Goal: Task Accomplishment & Management: Use online tool/utility

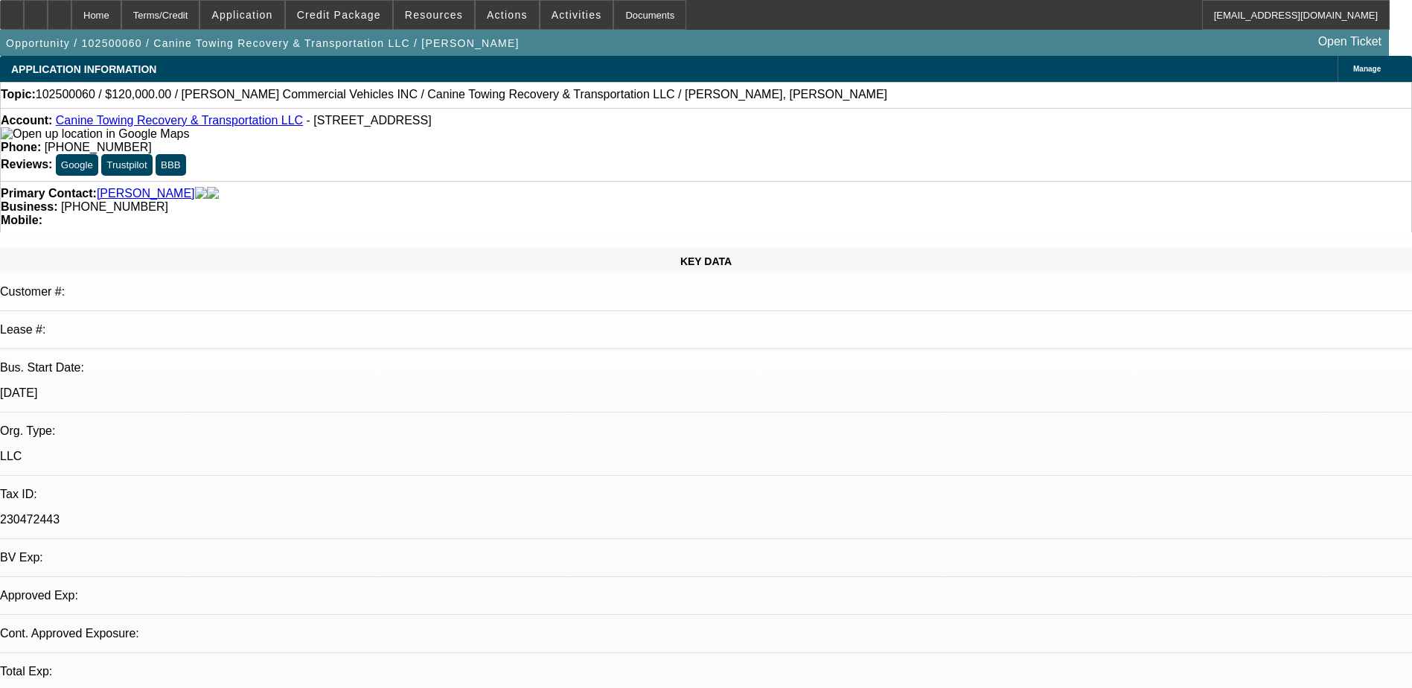
select select "0"
select select "2"
select select "0.1"
select select "1"
select select "2"
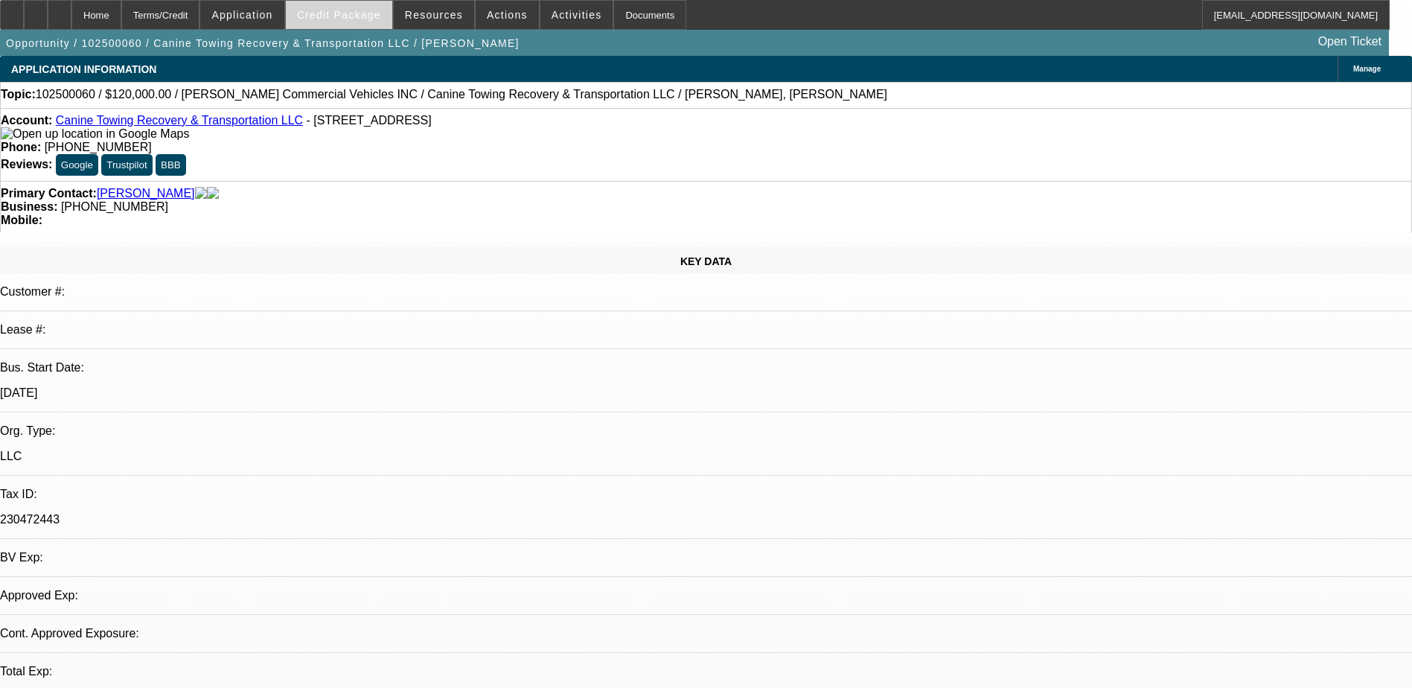
select select "4"
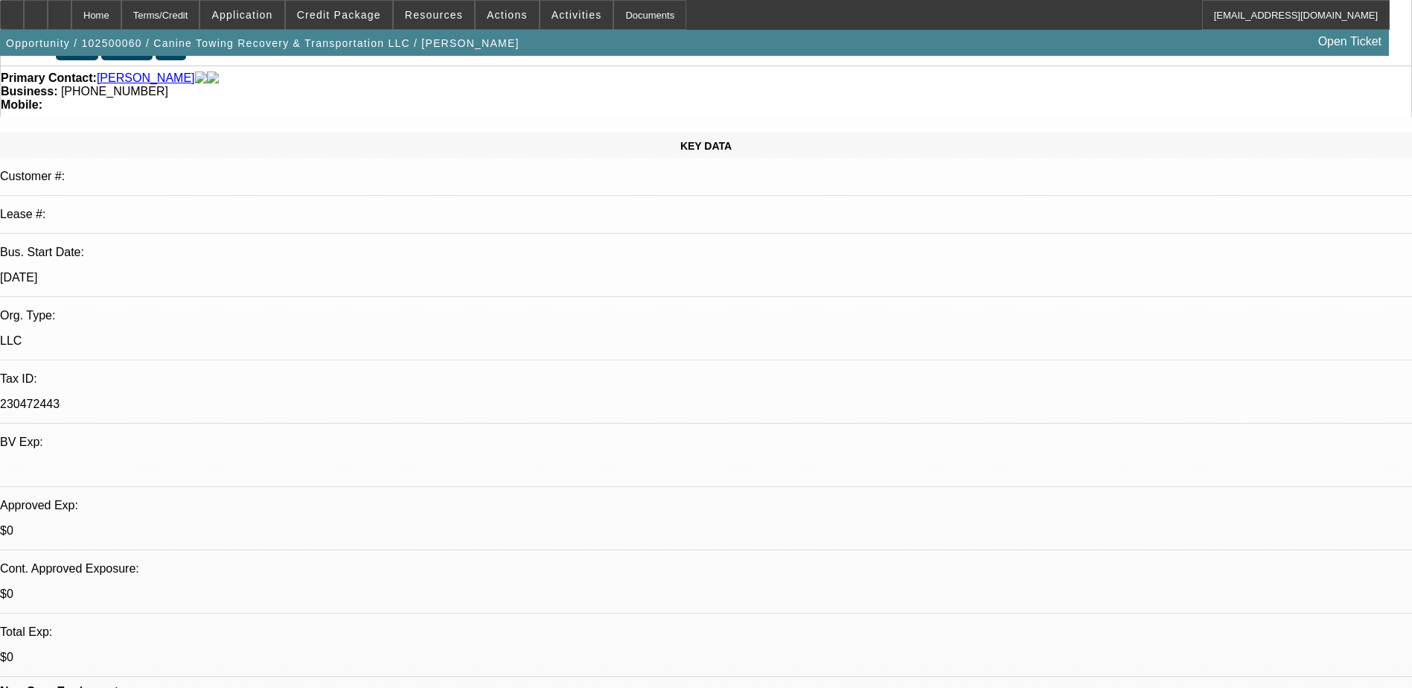
scroll to position [74, 0]
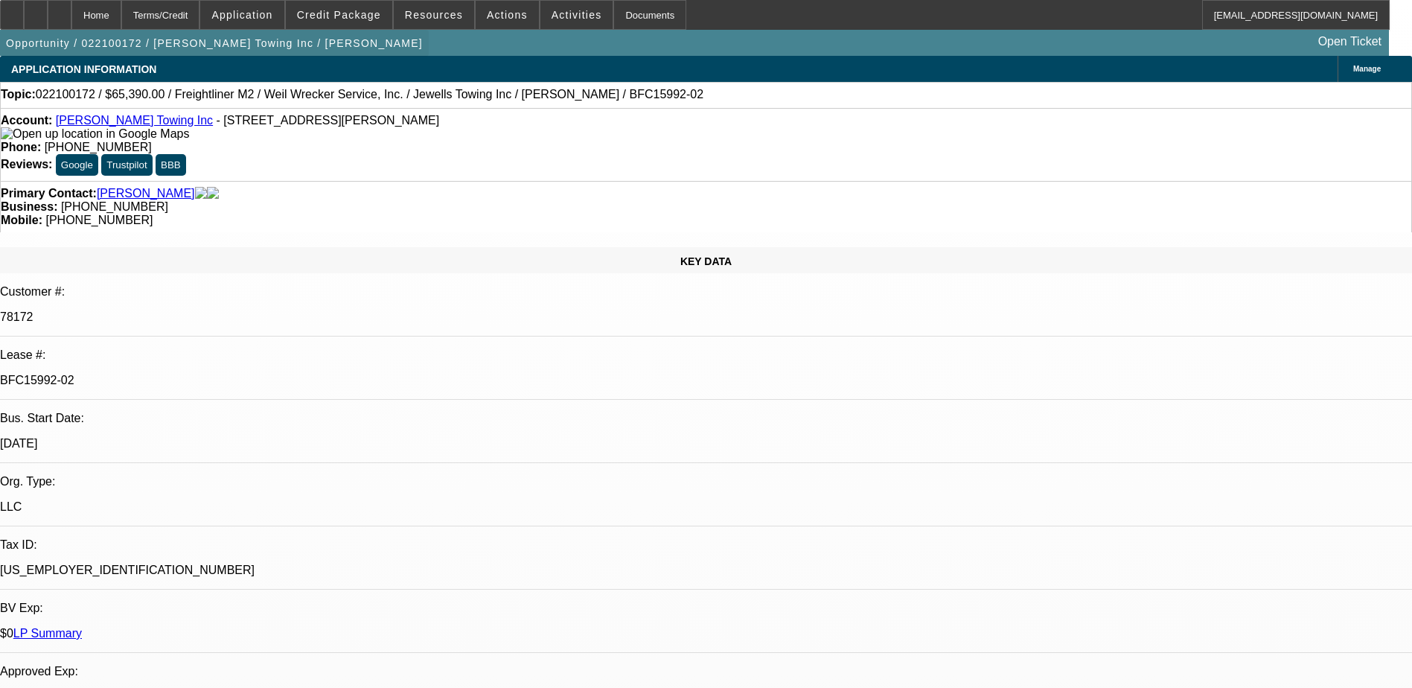
select select "0"
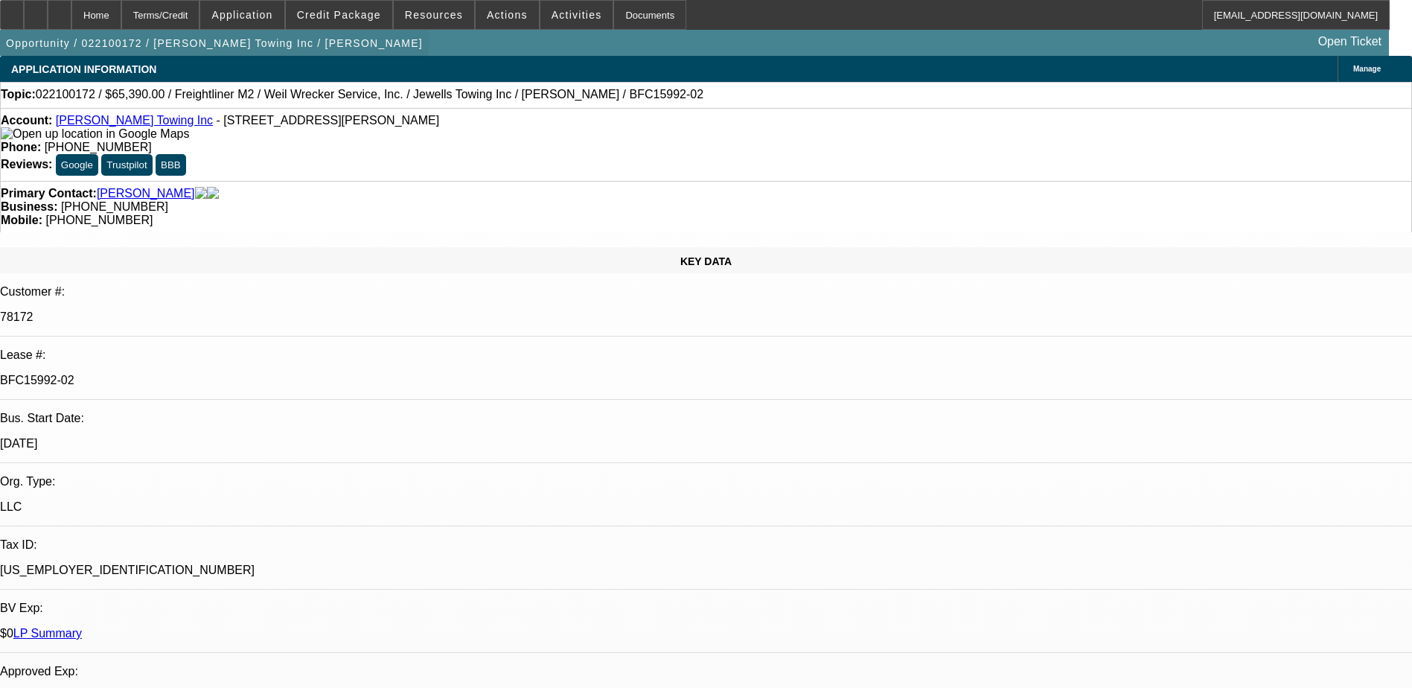
select select "0"
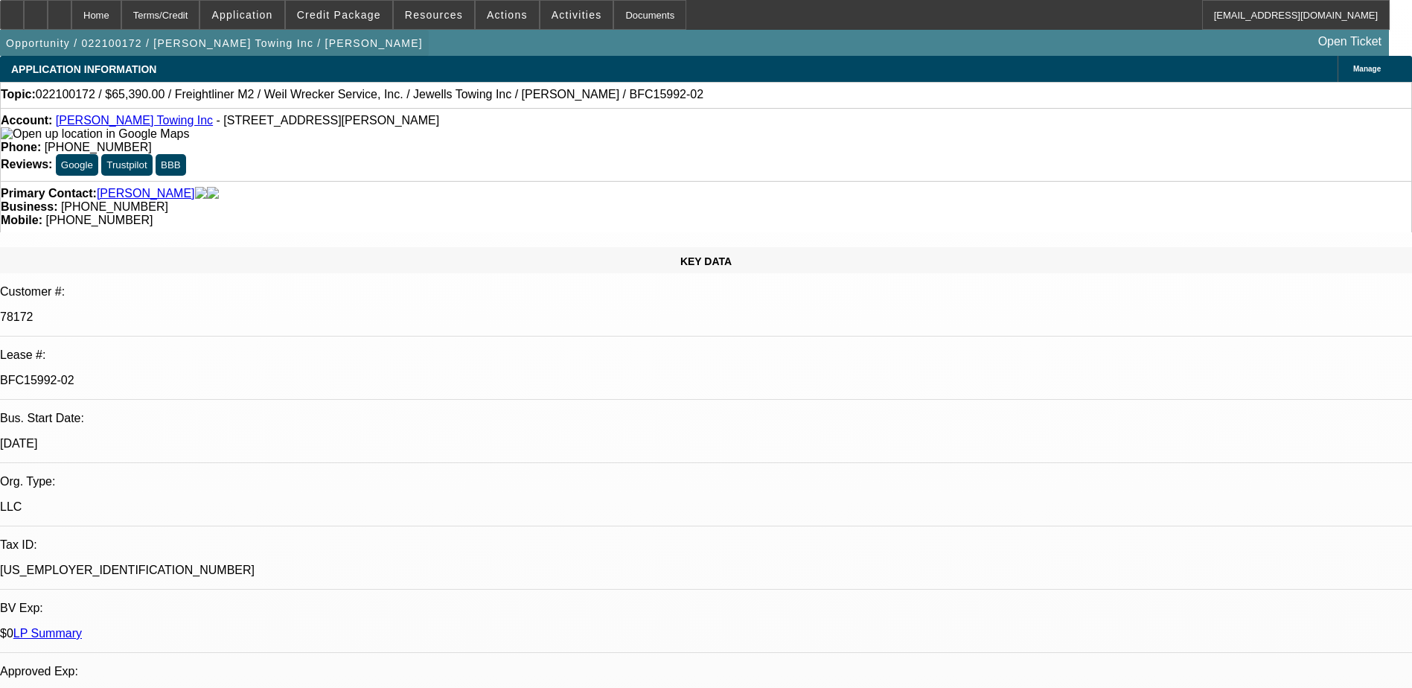
select select "0"
select select "1"
select select "6"
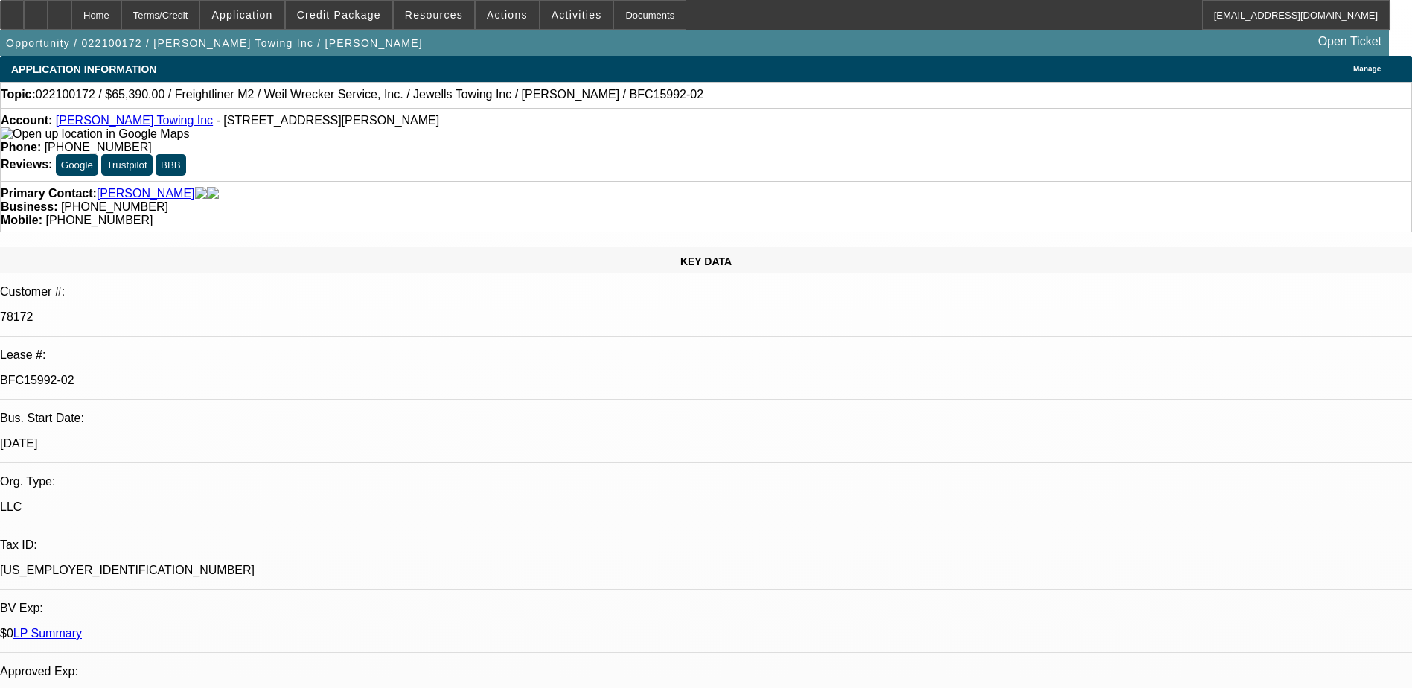
select select "1"
select select "6"
select select "1"
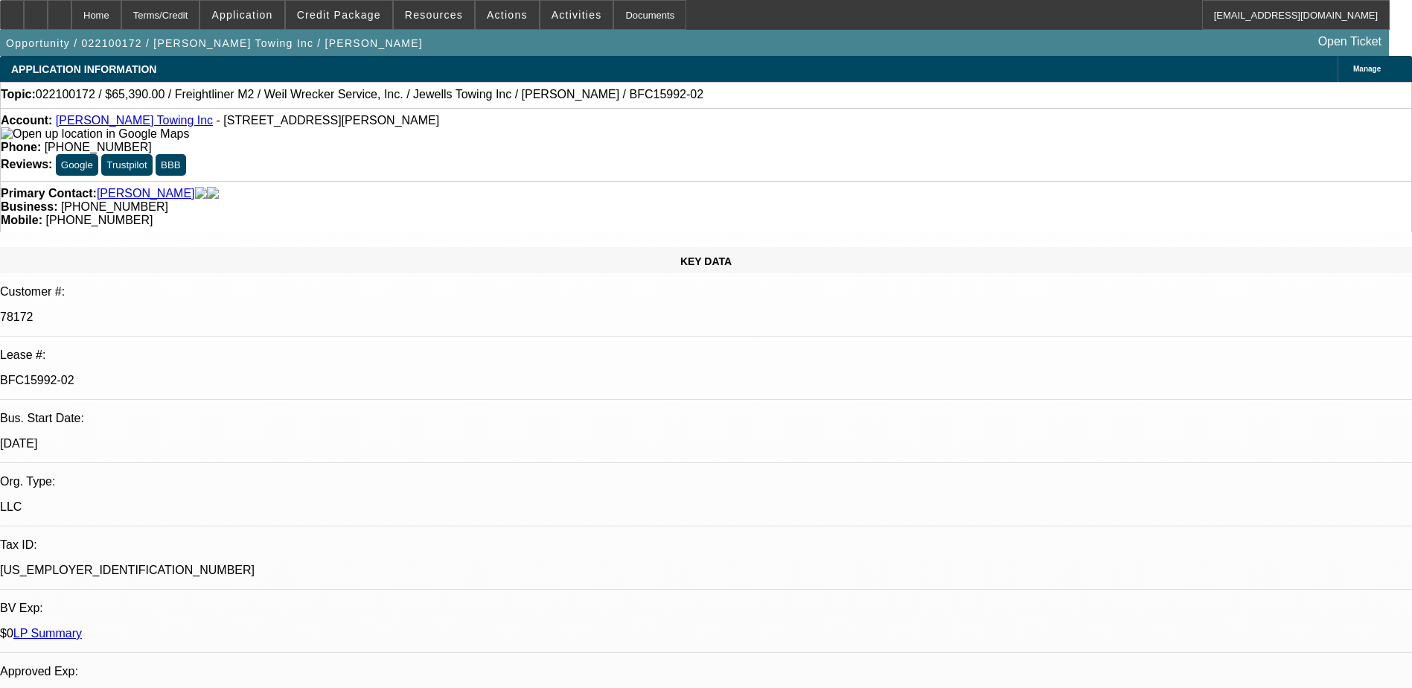
select select "6"
select select "1"
select select "6"
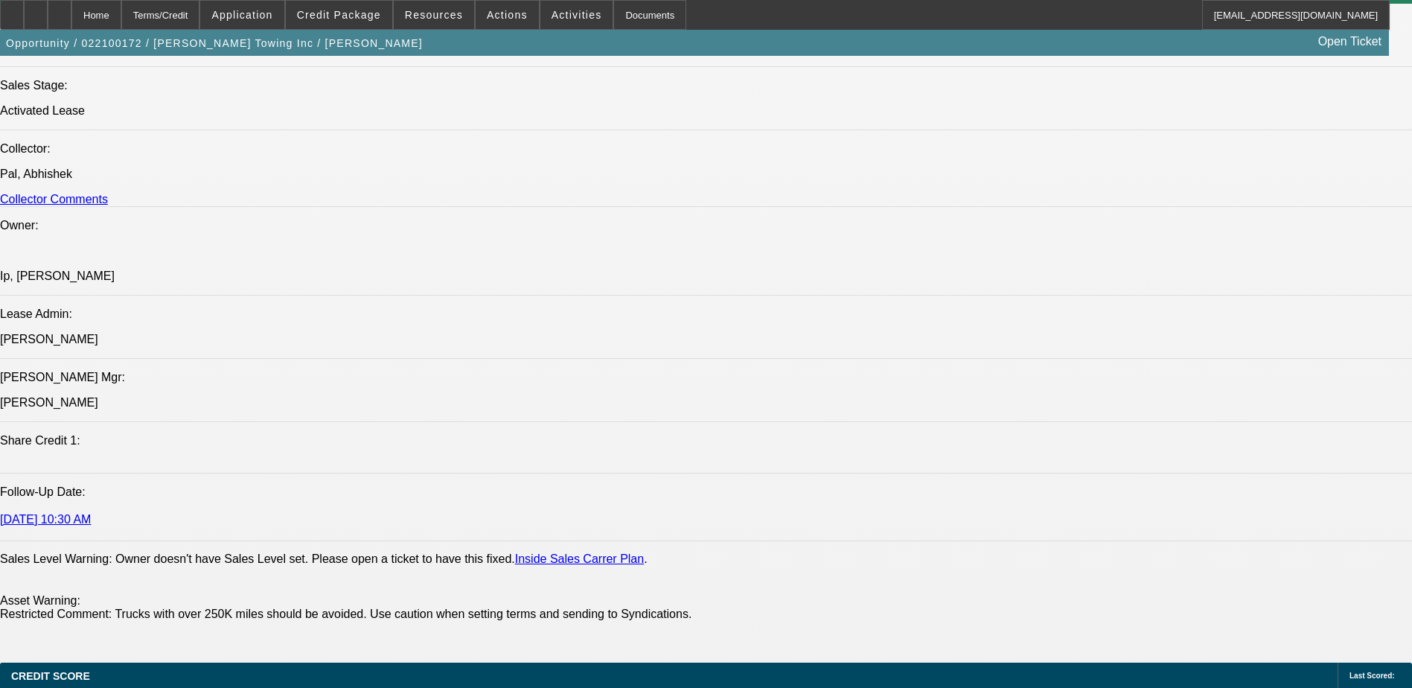
scroll to position [1712, 0]
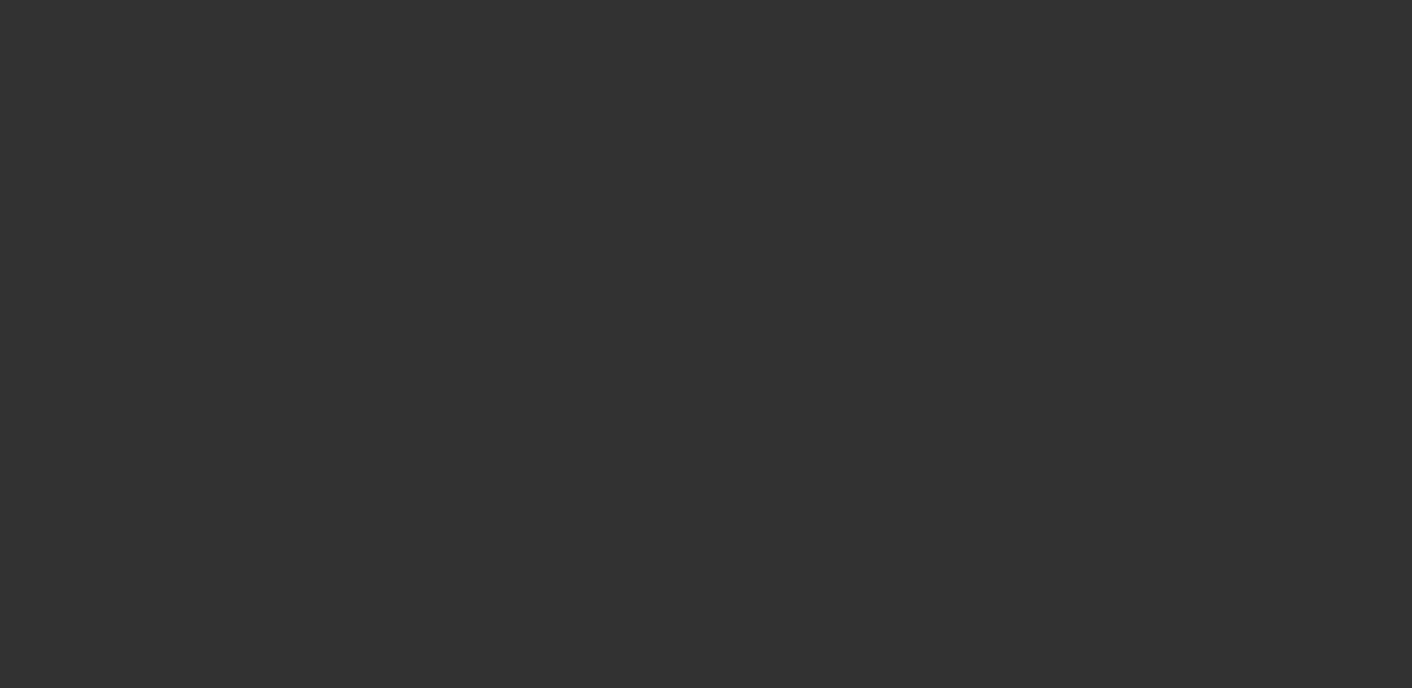
scroll to position [0, 0]
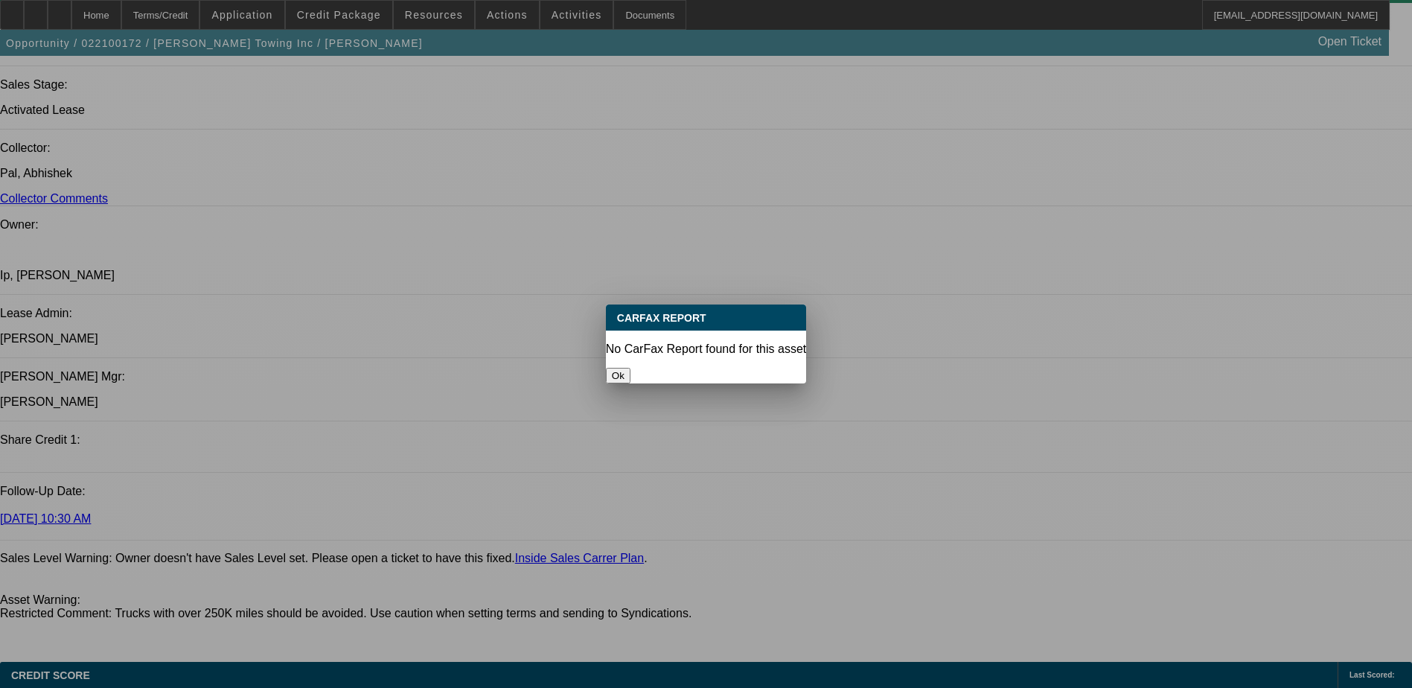
click at [631, 368] on button "Ok" at bounding box center [618, 376] width 25 height 16
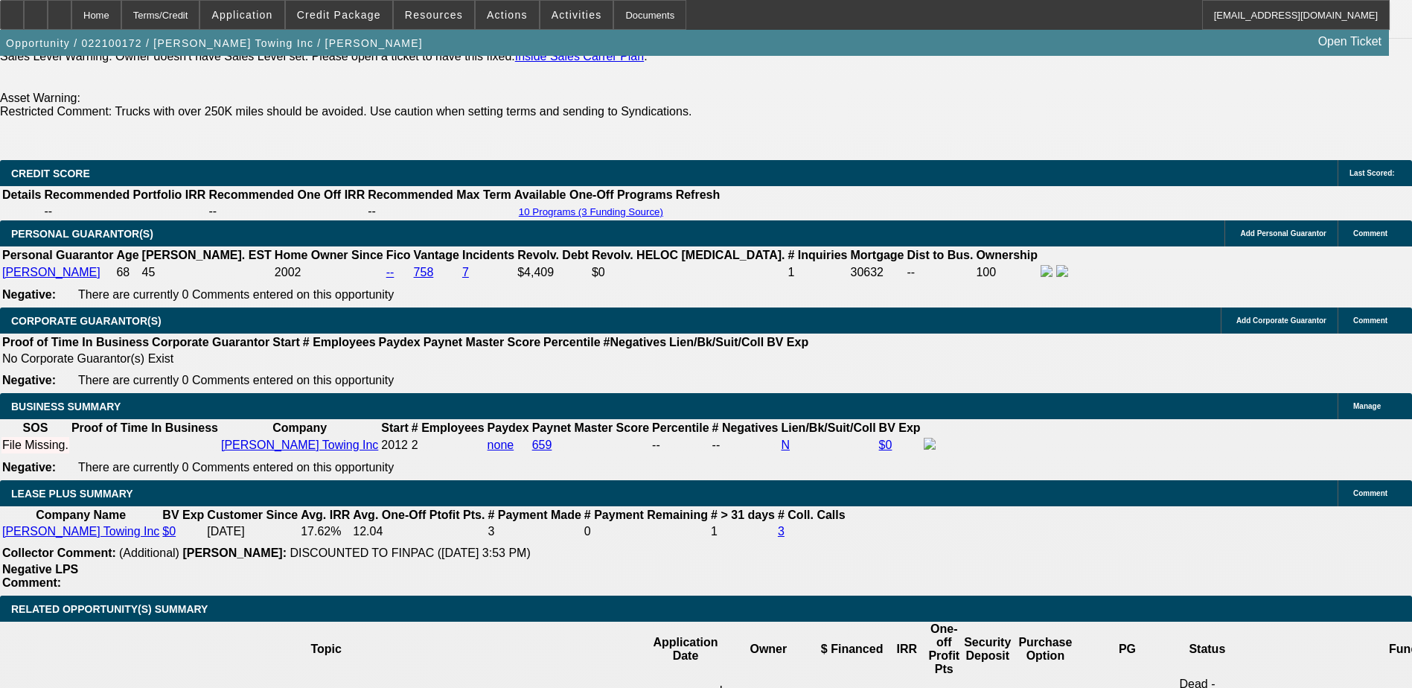
scroll to position [2085, 0]
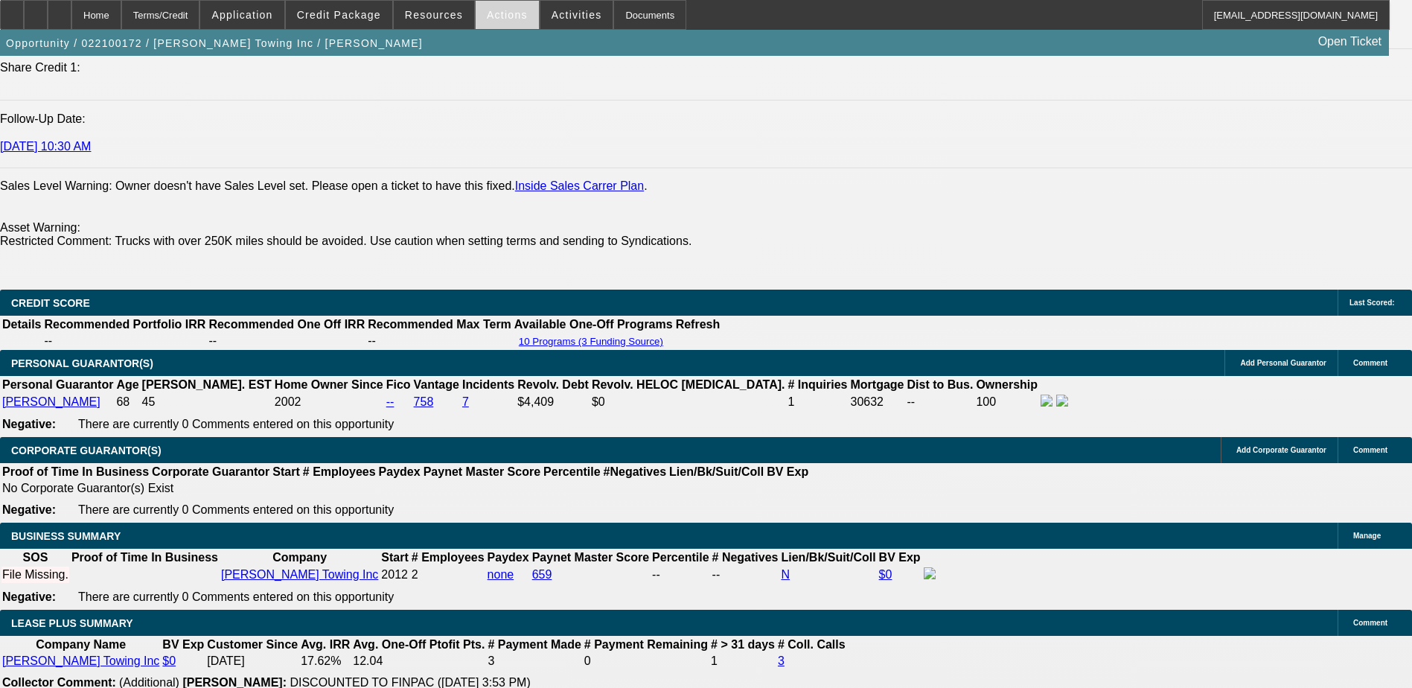
click at [482, 6] on span at bounding box center [507, 15] width 63 height 36
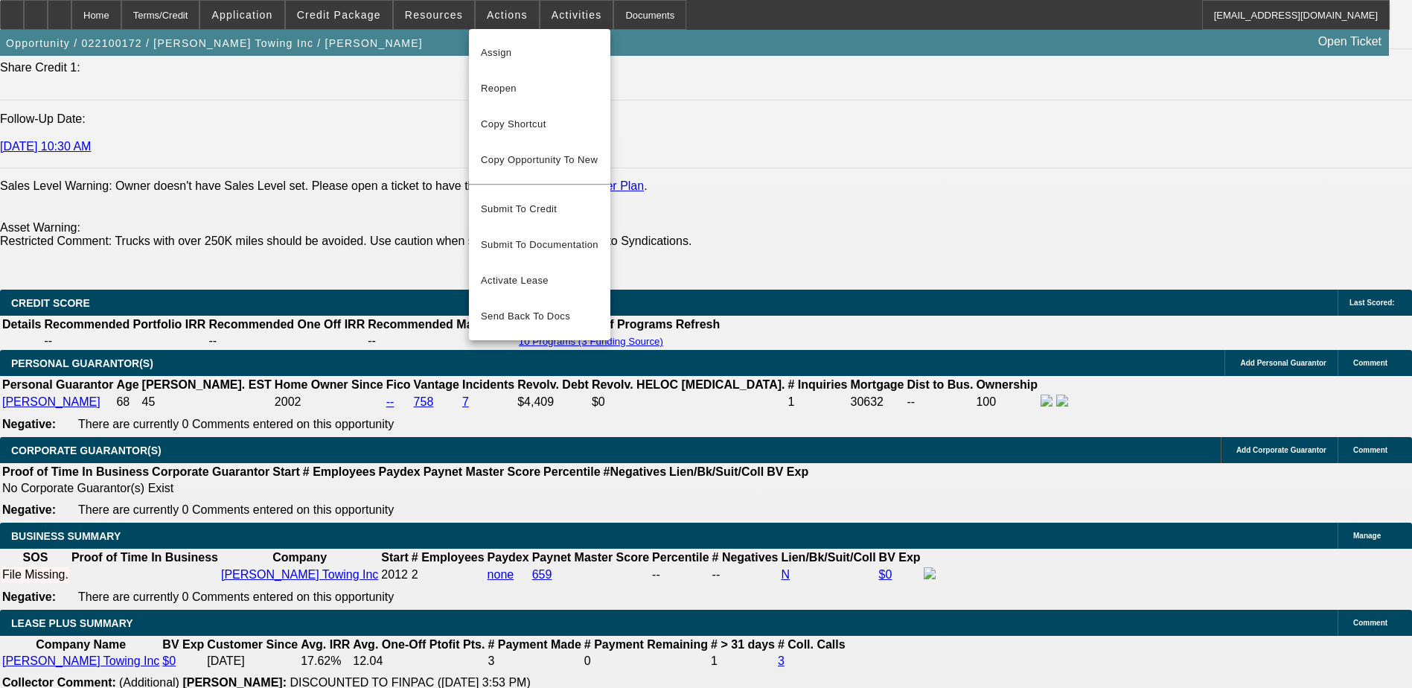
click at [549, 7] on div at bounding box center [706, 344] width 1412 height 688
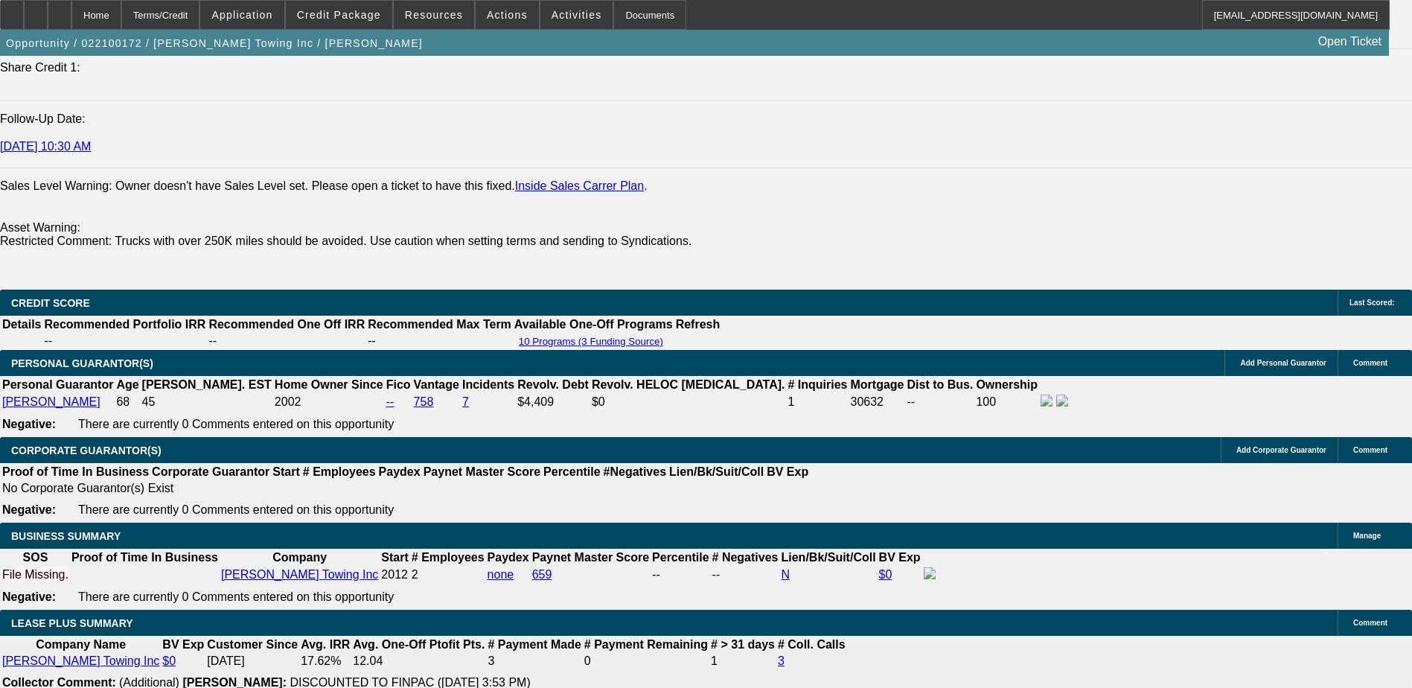
click at [549, 7] on span at bounding box center [577, 15] width 73 height 36
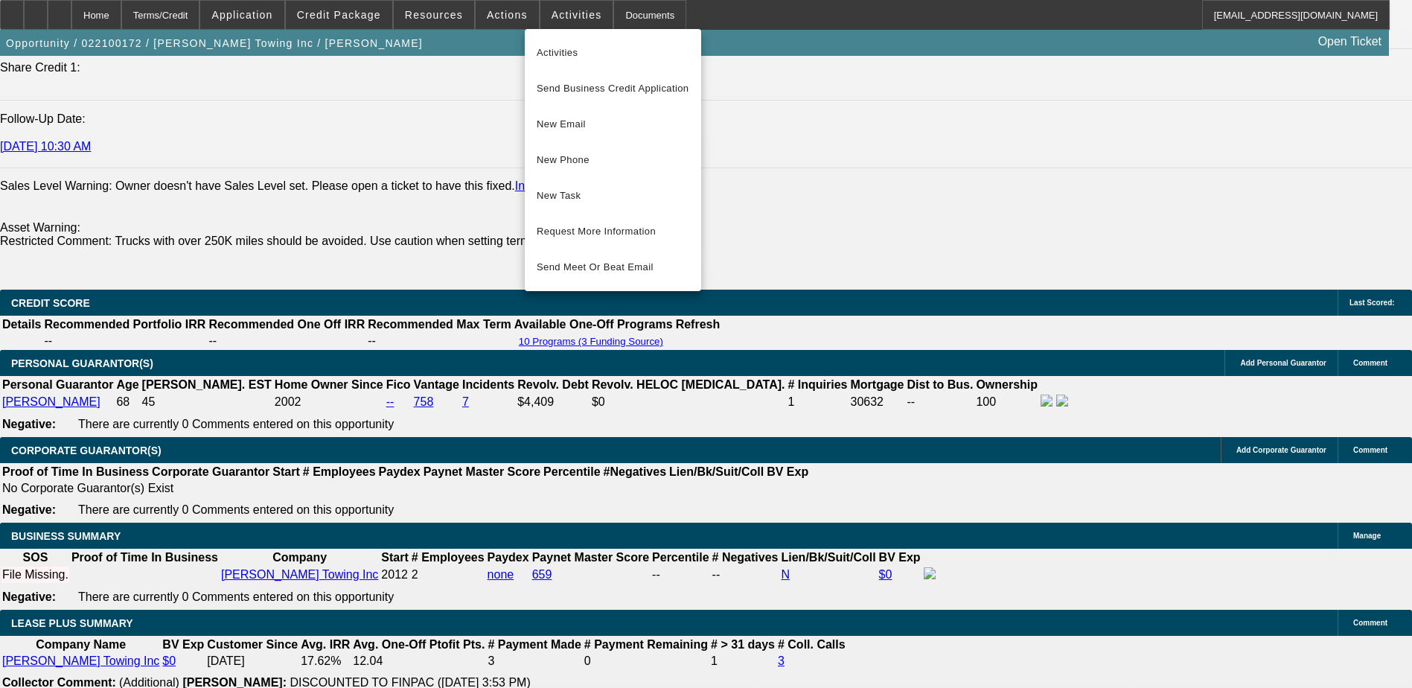
click at [497, 16] on div at bounding box center [706, 344] width 1412 height 688
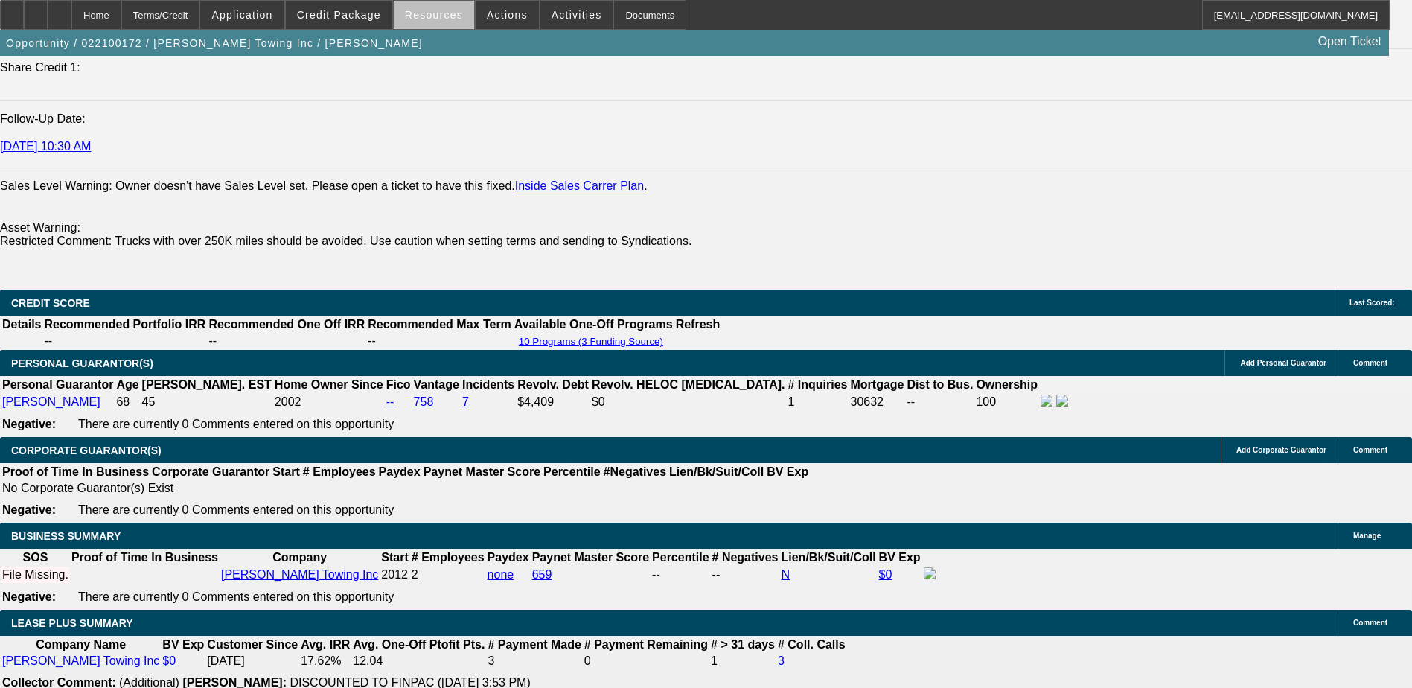
click at [461, 21] on span at bounding box center [434, 15] width 80 height 36
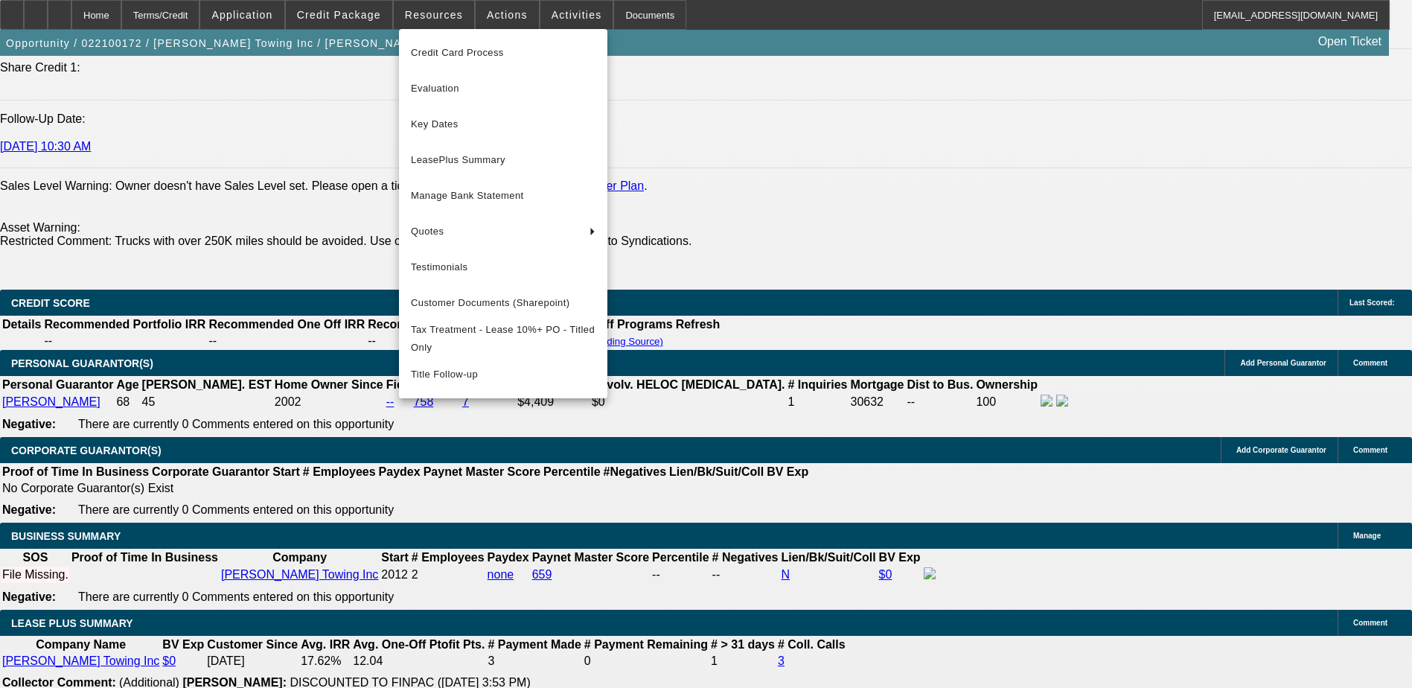
click at [506, 22] on div at bounding box center [706, 344] width 1412 height 688
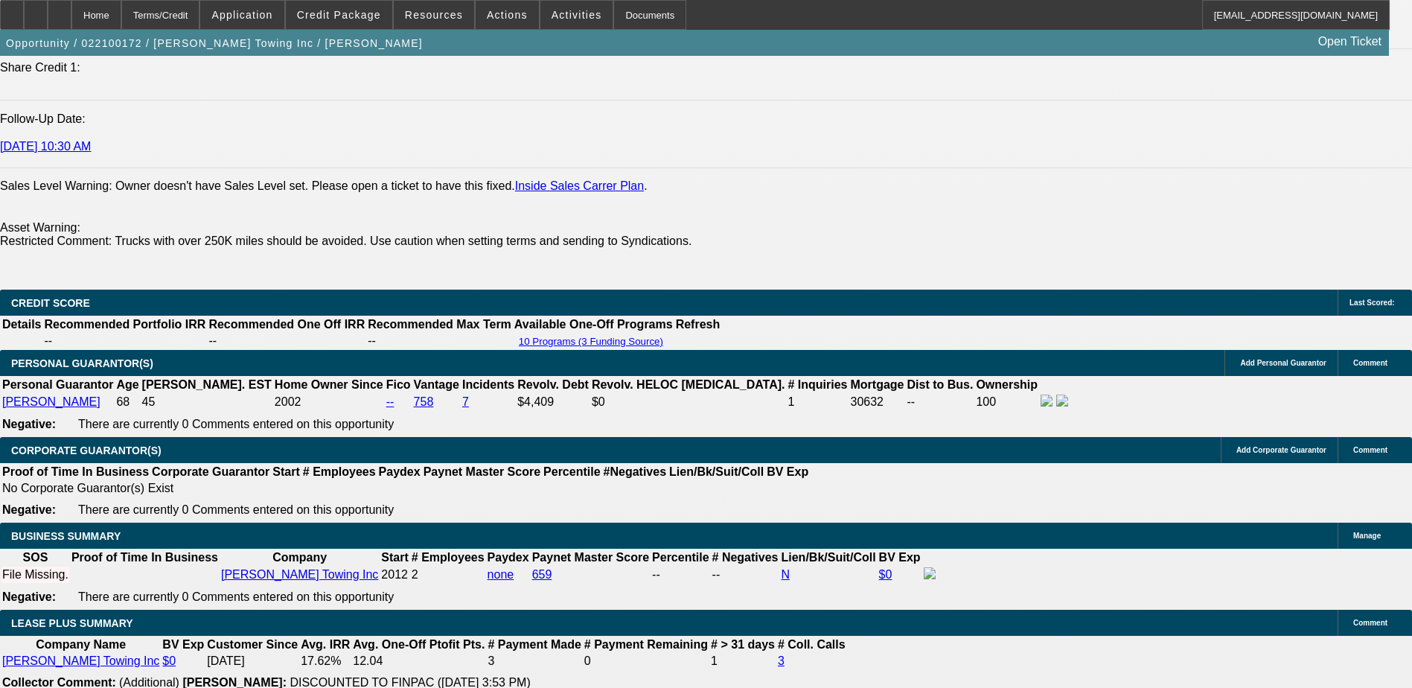
click at [506, 22] on span at bounding box center [507, 15] width 63 height 36
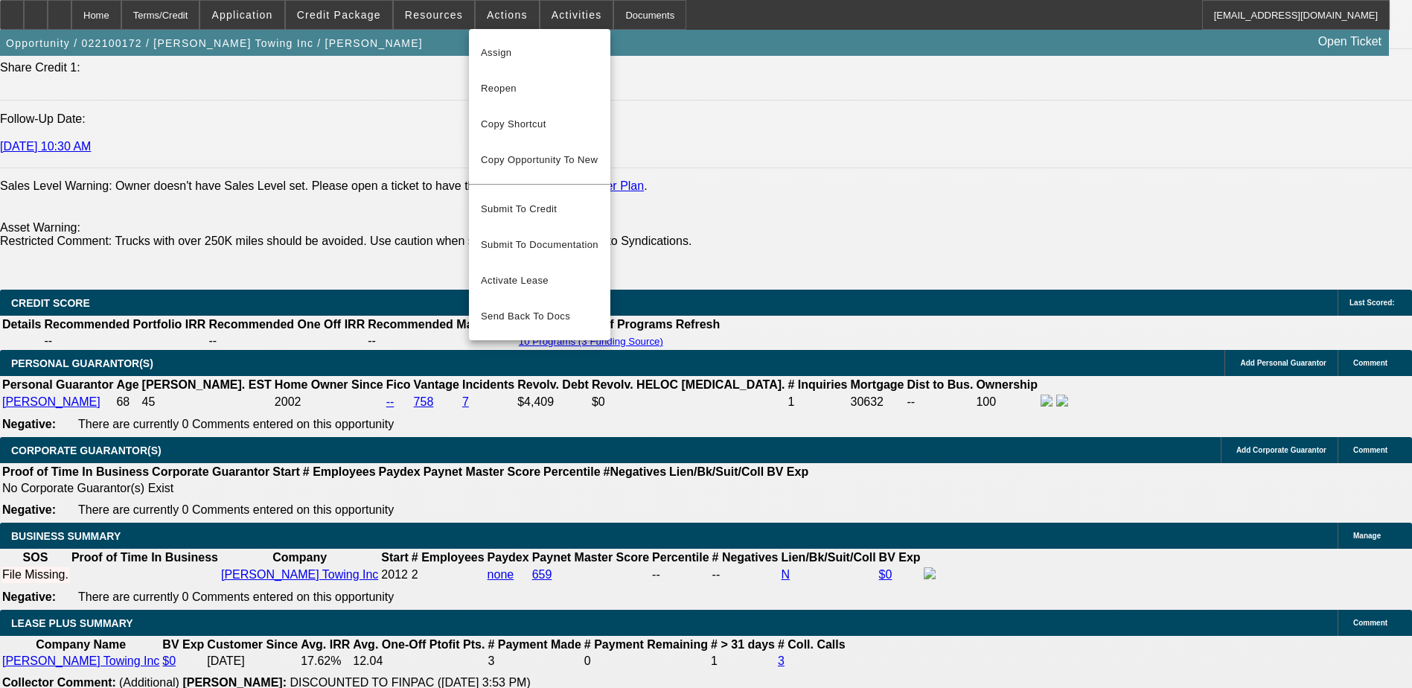
click at [575, 27] on div at bounding box center [706, 344] width 1412 height 688
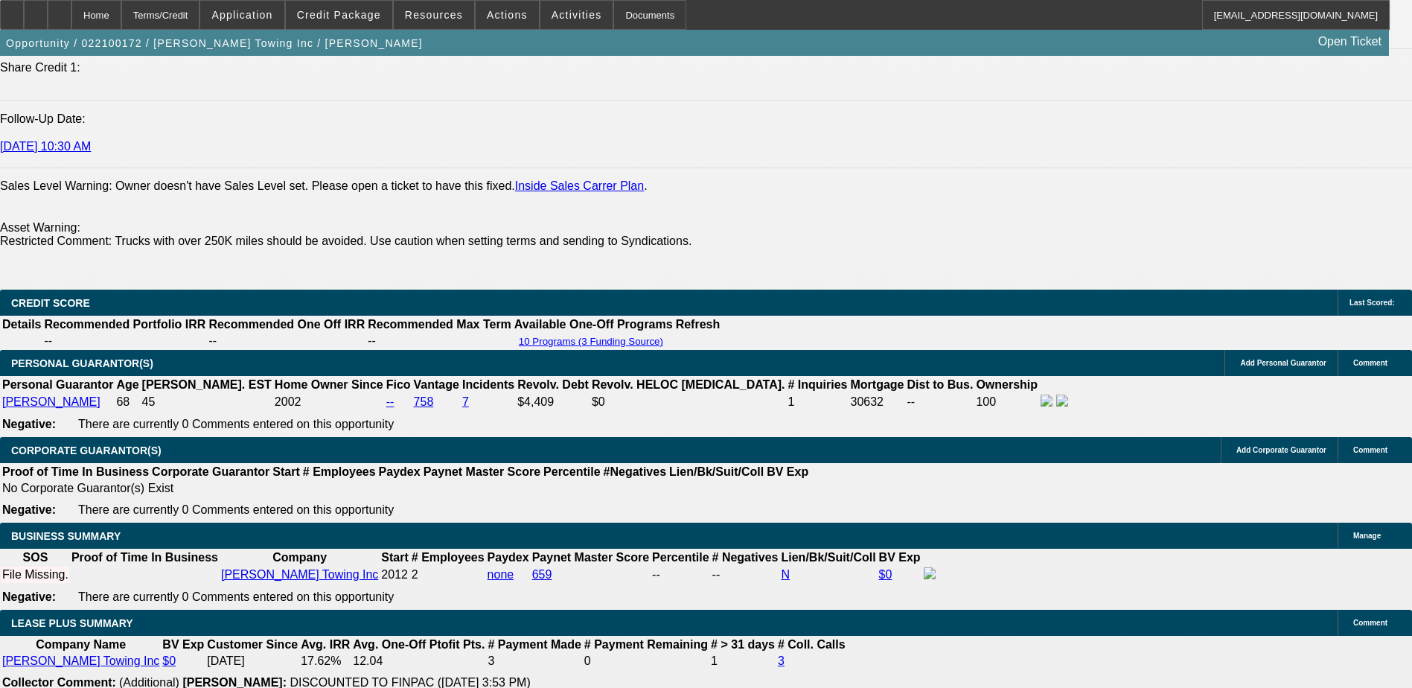
click at [575, 27] on span at bounding box center [577, 15] width 73 height 36
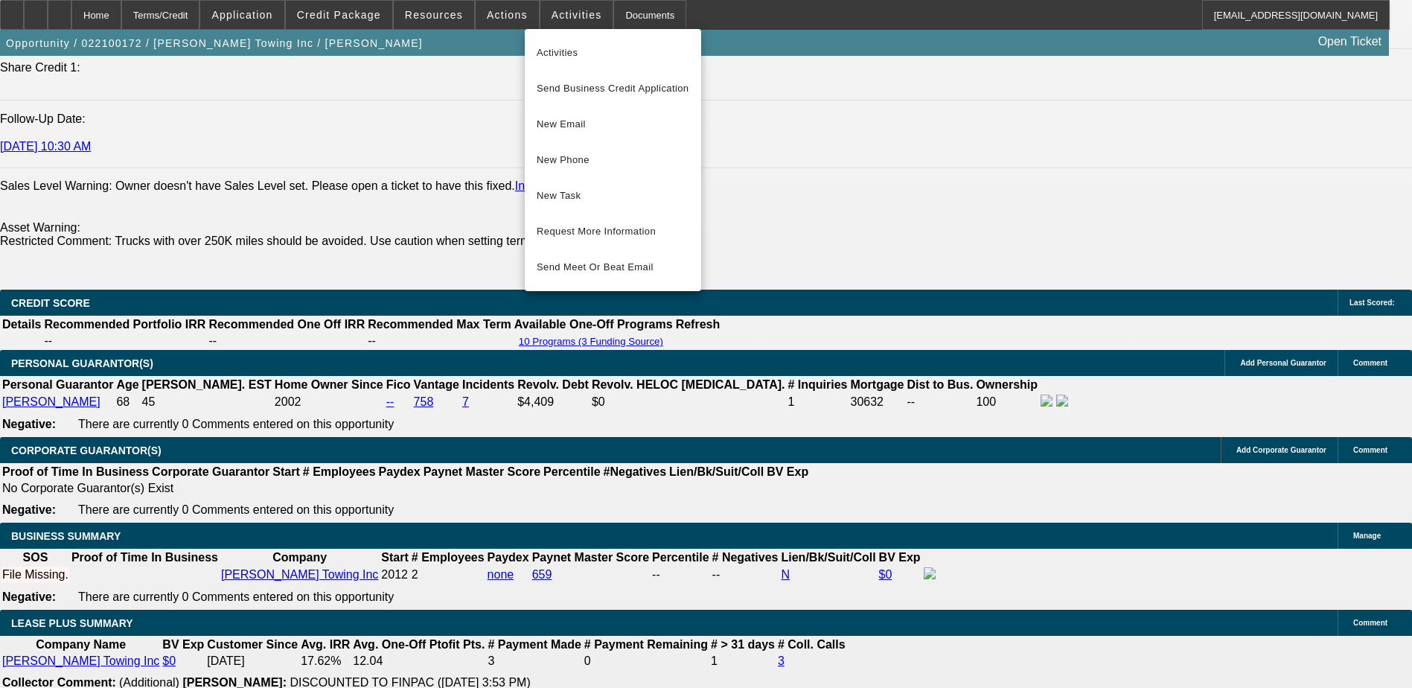
click at [462, 141] on div at bounding box center [706, 344] width 1412 height 688
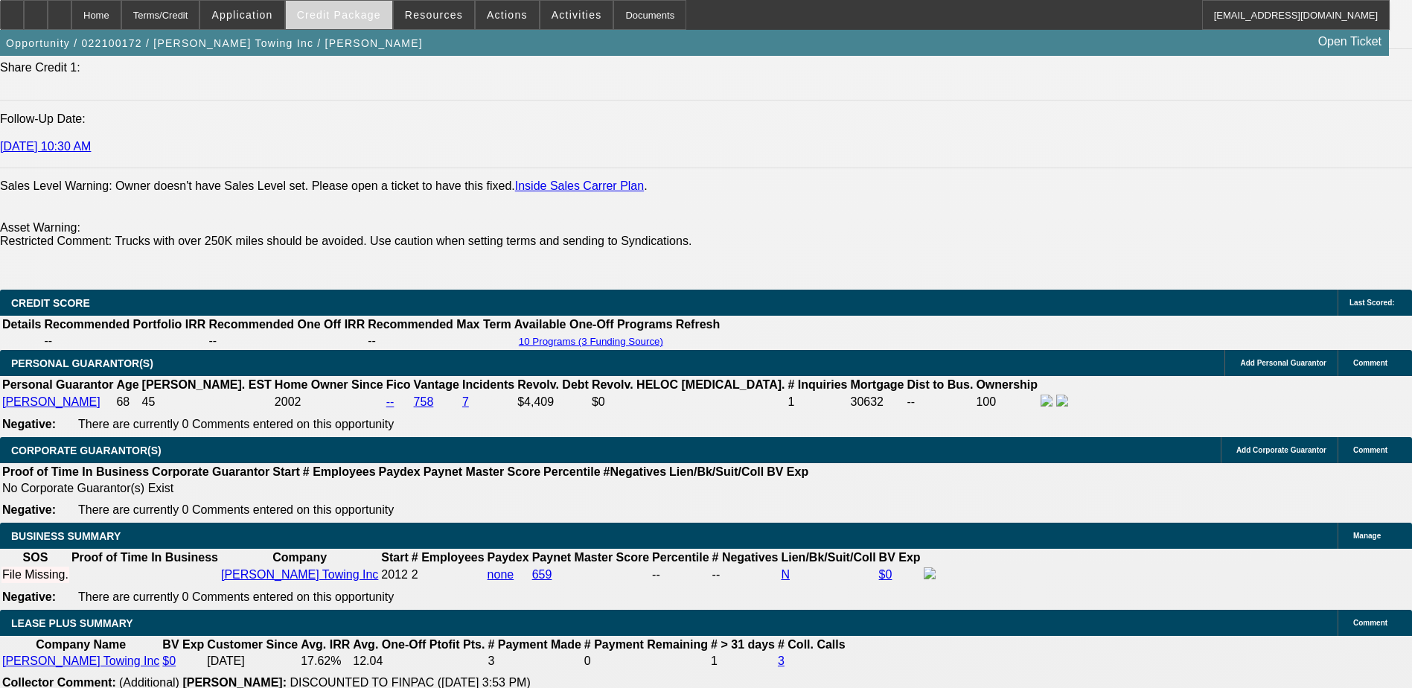
click at [329, 19] on span "Credit Package" at bounding box center [339, 15] width 84 height 12
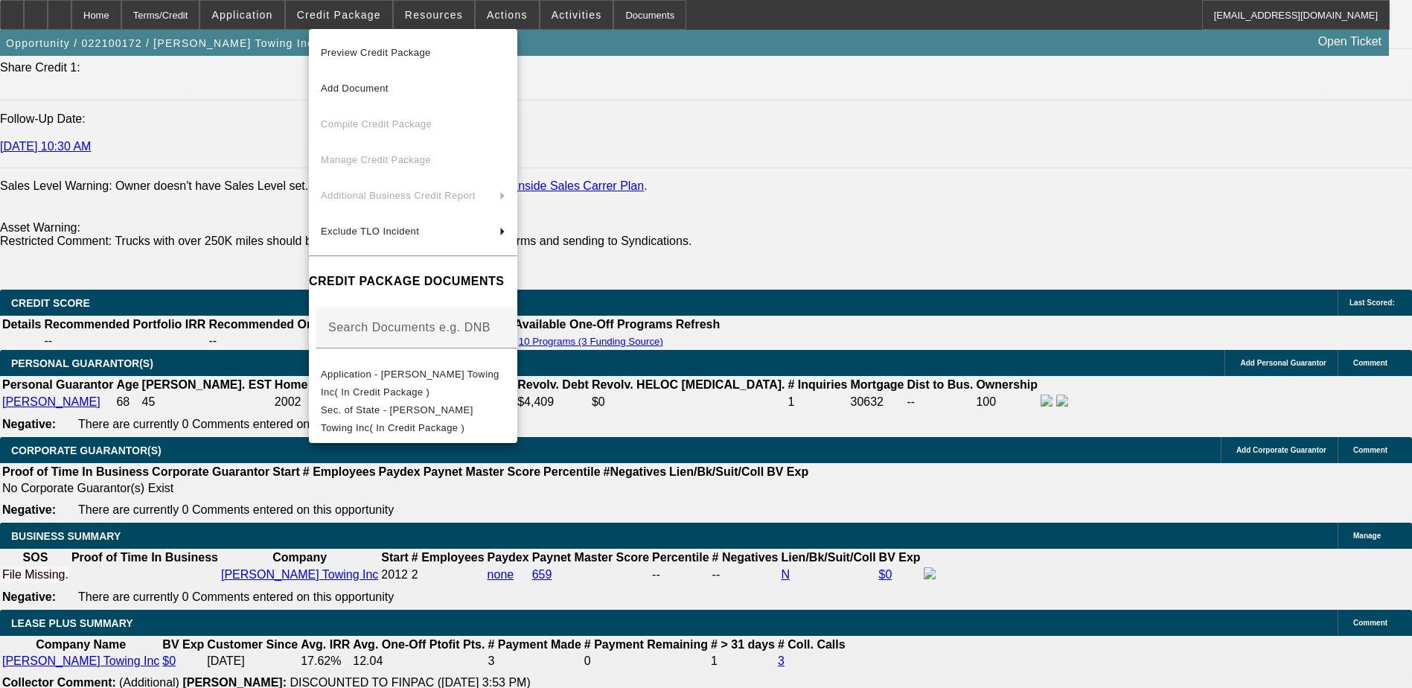
click at [421, 19] on div at bounding box center [706, 344] width 1412 height 688
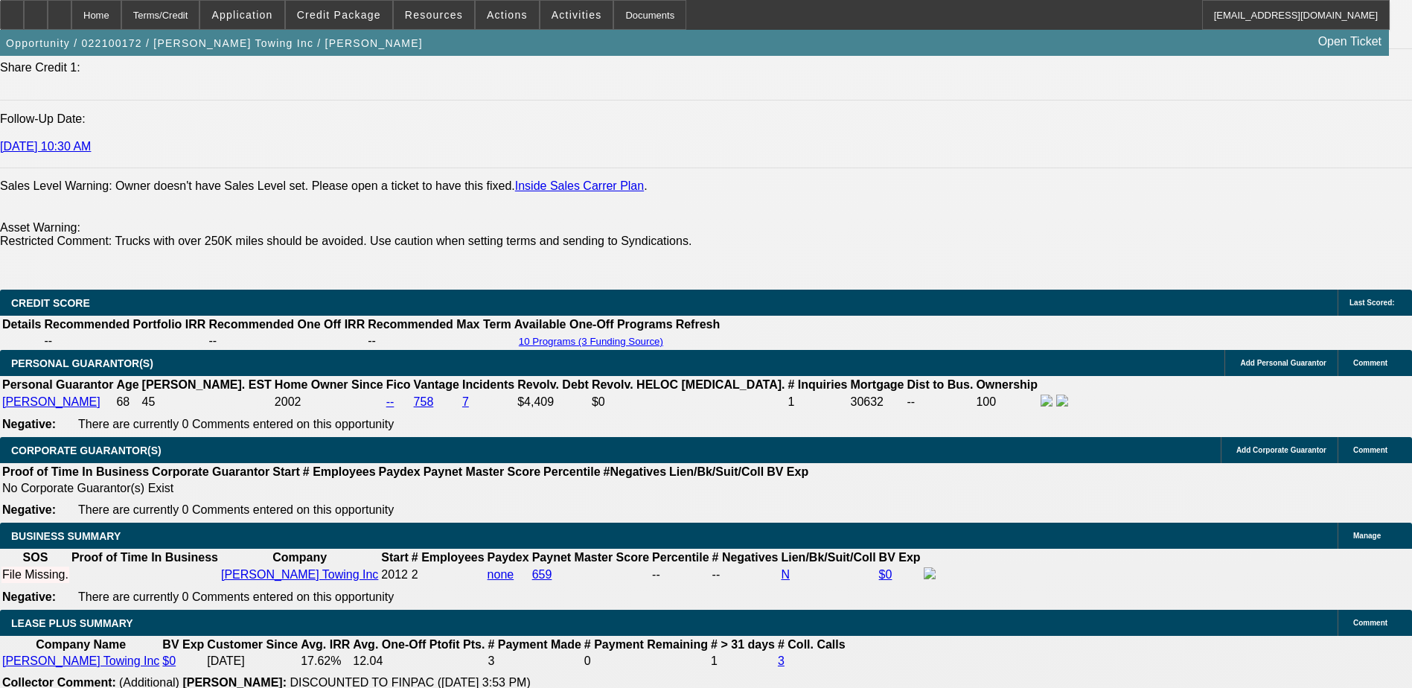
click at [421, 19] on span "Resources" at bounding box center [434, 15] width 58 height 12
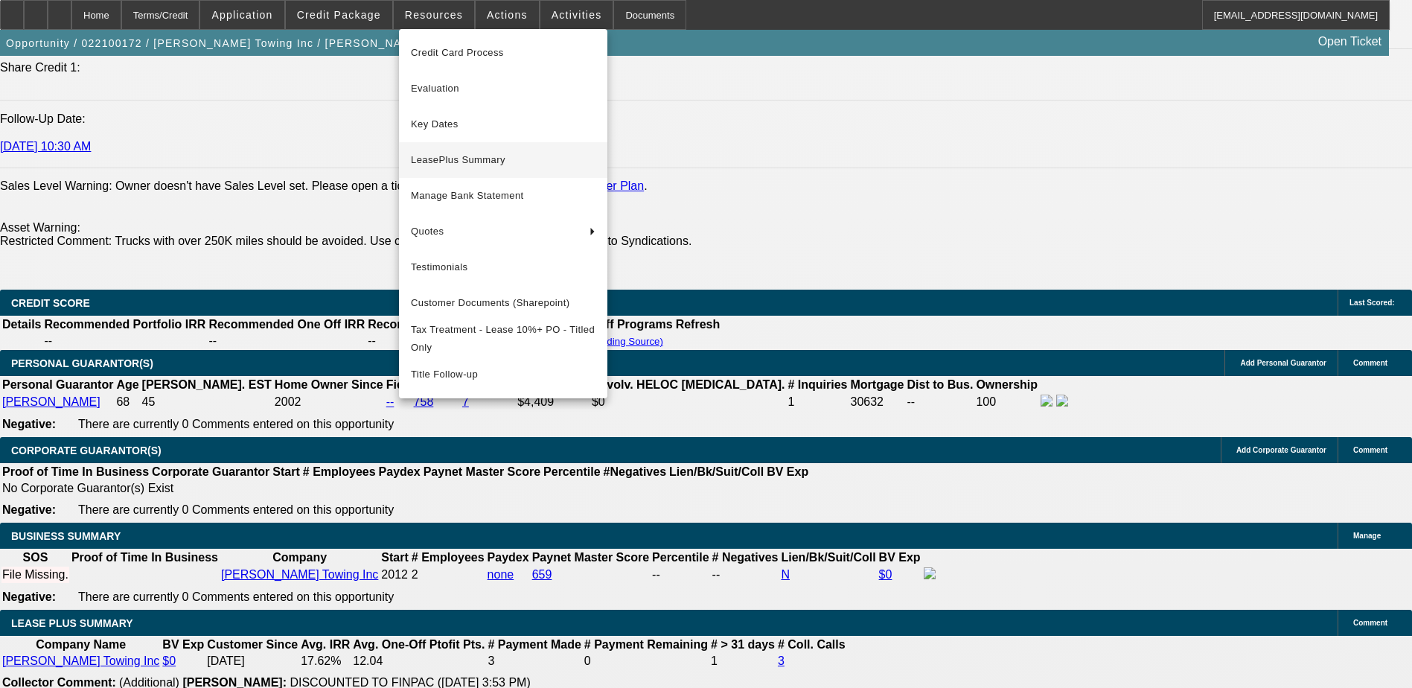
click at [465, 164] on span "LeasePlus Summary" at bounding box center [503, 160] width 185 height 18
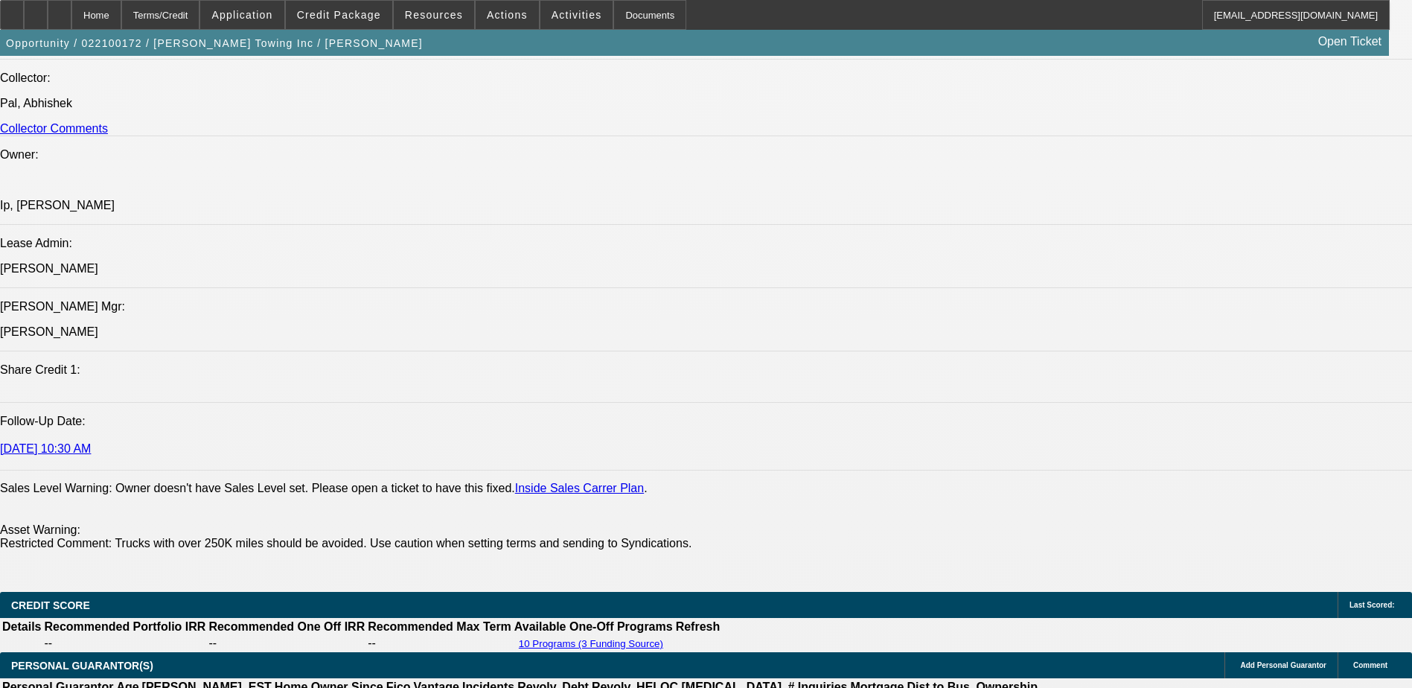
scroll to position [1861, 0]
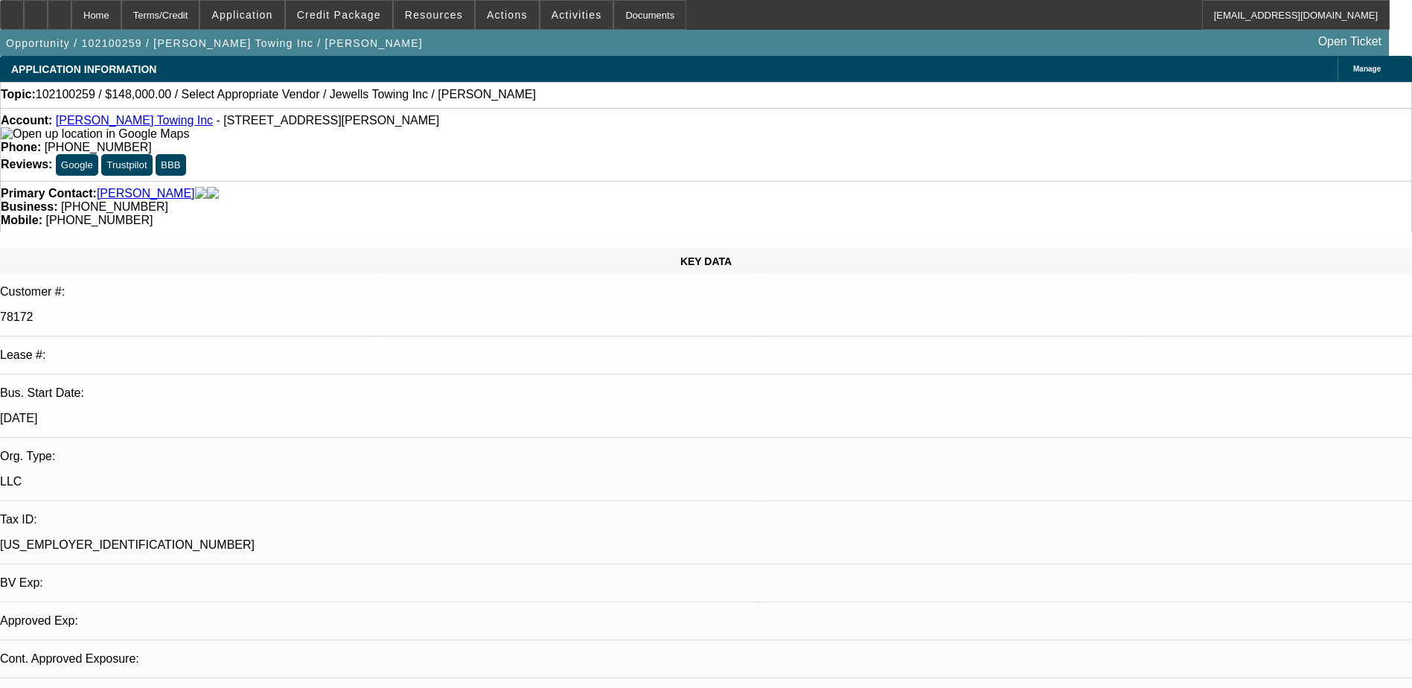
select select "0"
select select "6"
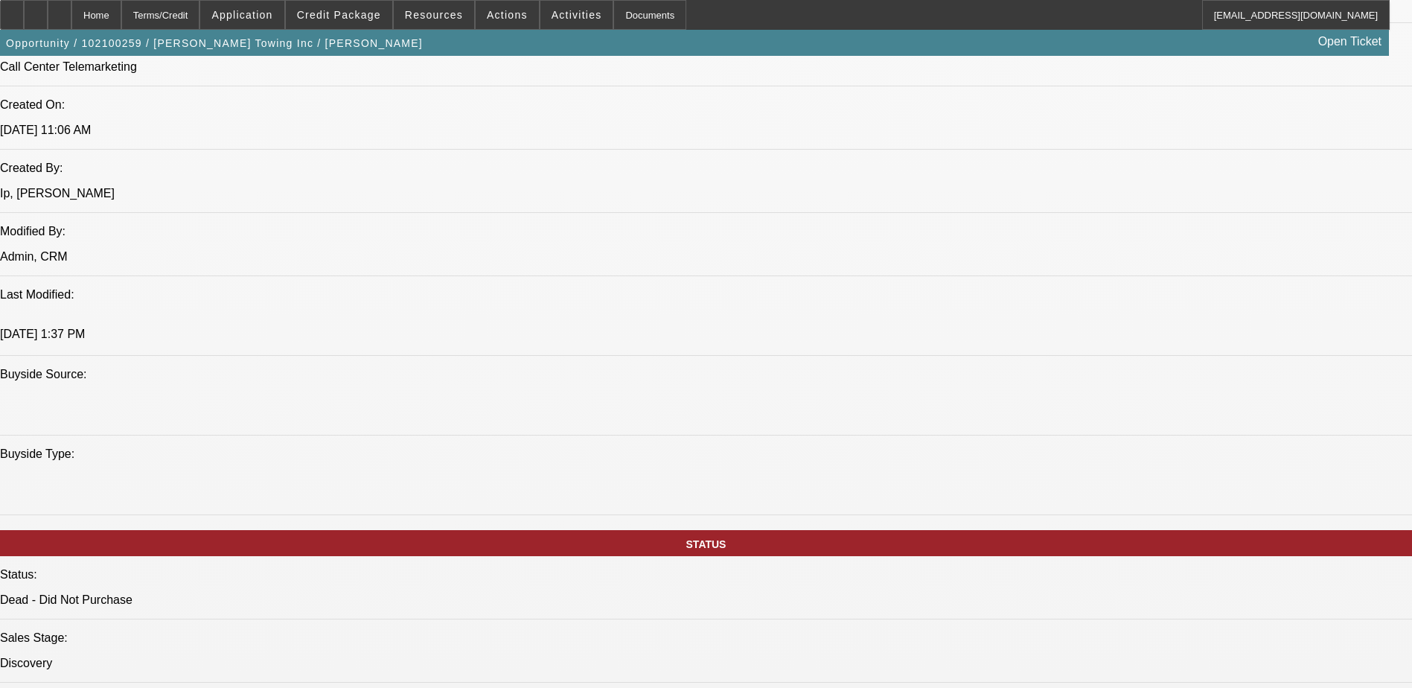
scroll to position [961, 0]
